Goal: Transaction & Acquisition: Obtain resource

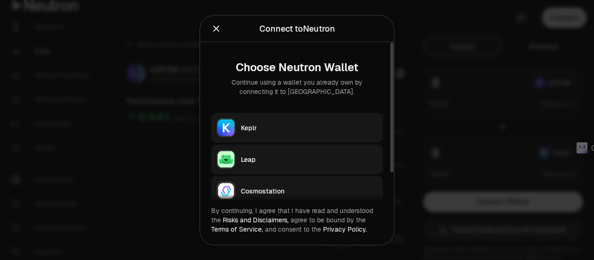
click at [331, 121] on button "Keplr" at bounding box center [297, 127] width 172 height 30
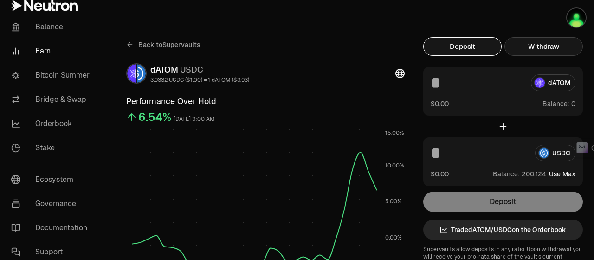
click at [539, 48] on button "Withdraw" at bounding box center [544, 46] width 78 height 19
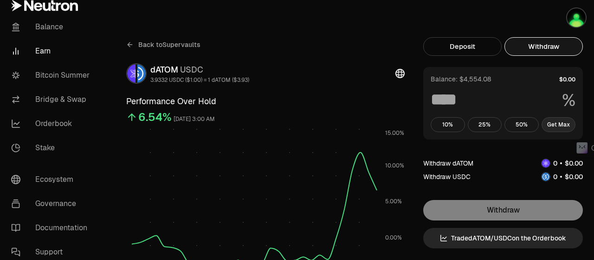
click at [553, 123] on button "Get Max" at bounding box center [559, 124] width 34 height 15
type input "***"
